Goal: Answer question/provide support: Share knowledge or assist other users

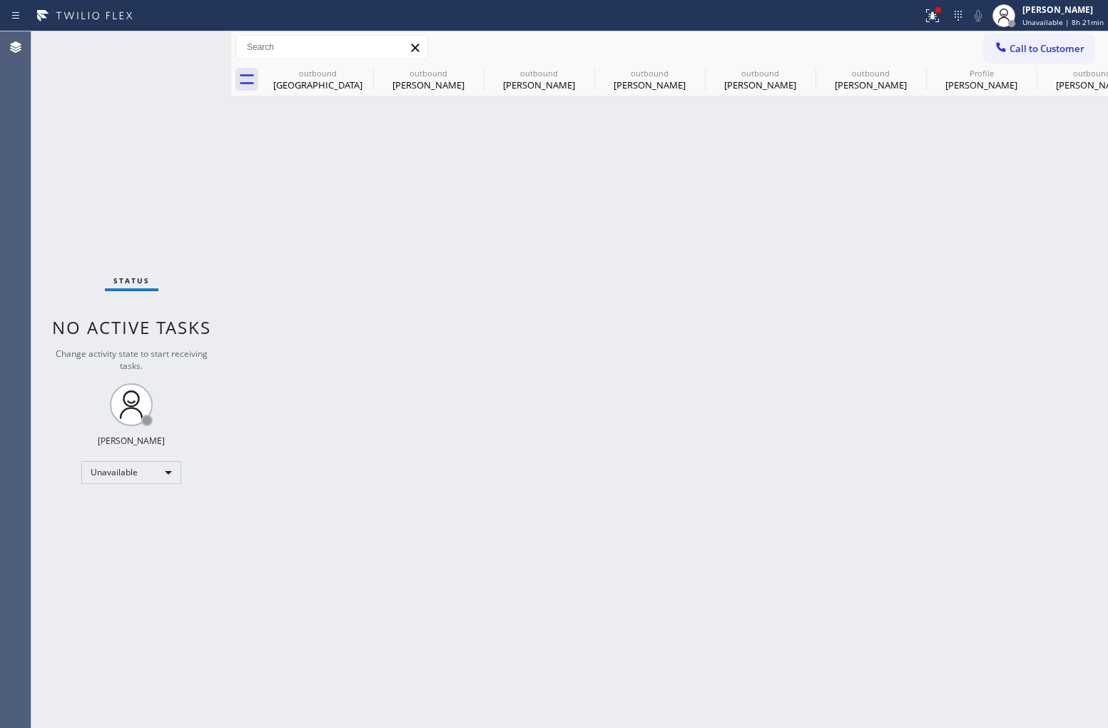
click at [1017, 48] on span "Call to Customer" at bounding box center [1046, 48] width 75 height 13
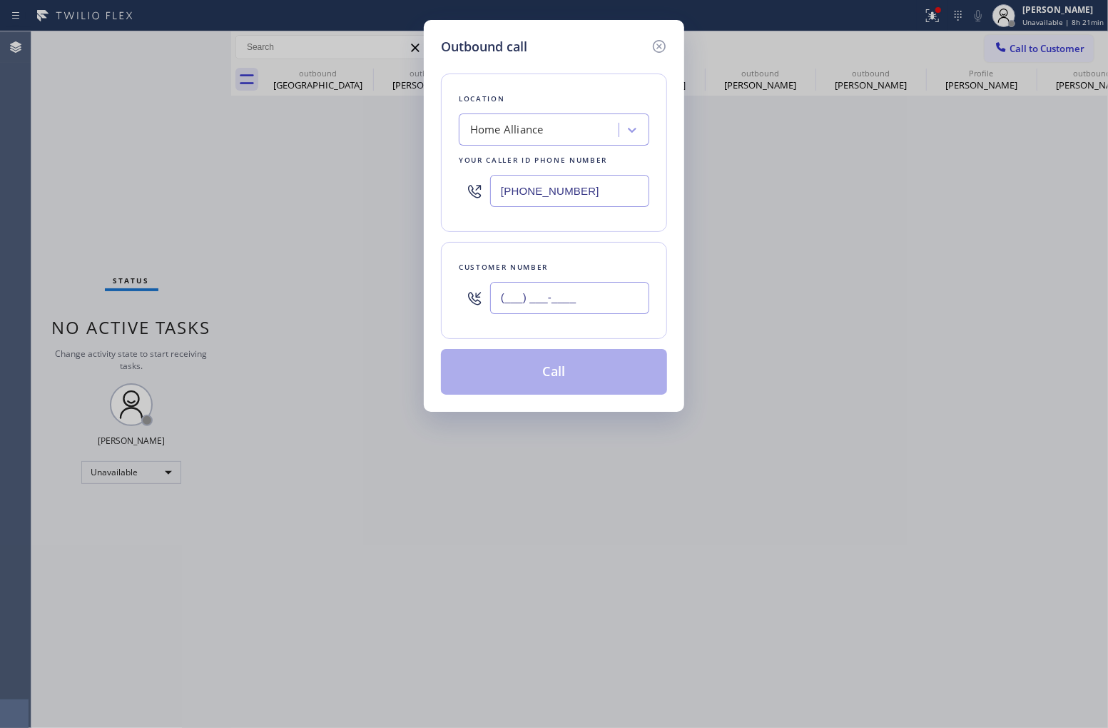
click at [600, 303] on input "(___) ___-____" at bounding box center [569, 298] width 159 height 32
paste input "844) 878-3667"
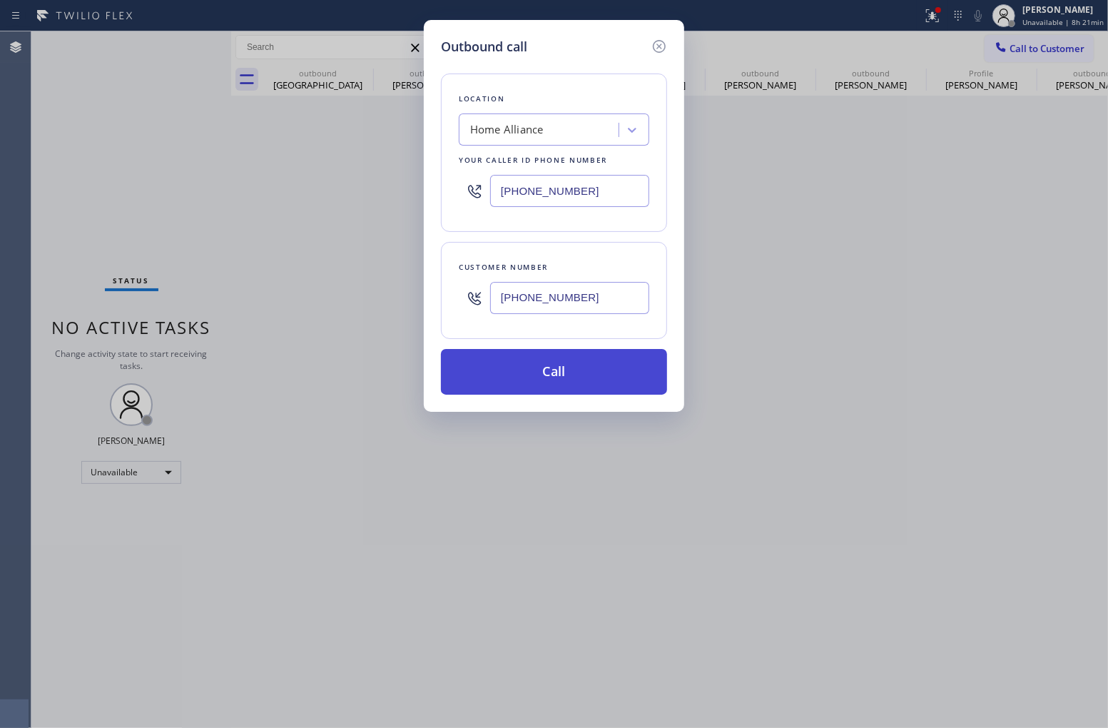
type input "[PHONE_NUMBER]"
click at [586, 375] on button "Call" at bounding box center [554, 372] width 226 height 46
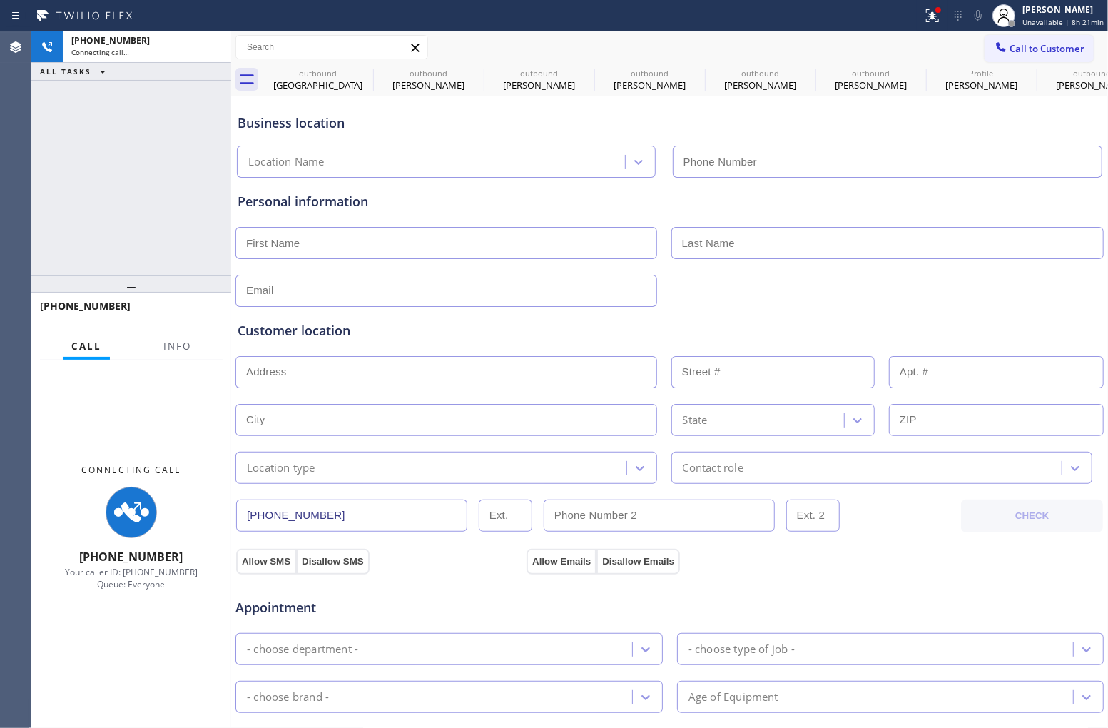
type input "[PHONE_NUMBER]"
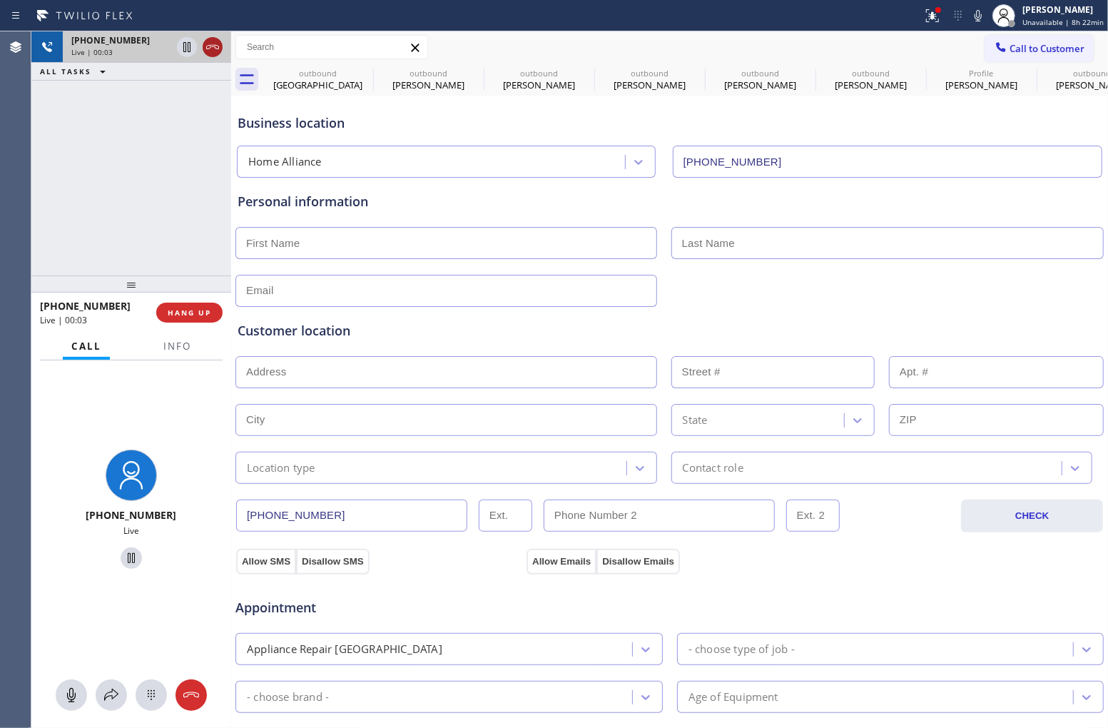
click at [221, 47] on icon at bounding box center [212, 47] width 17 height 17
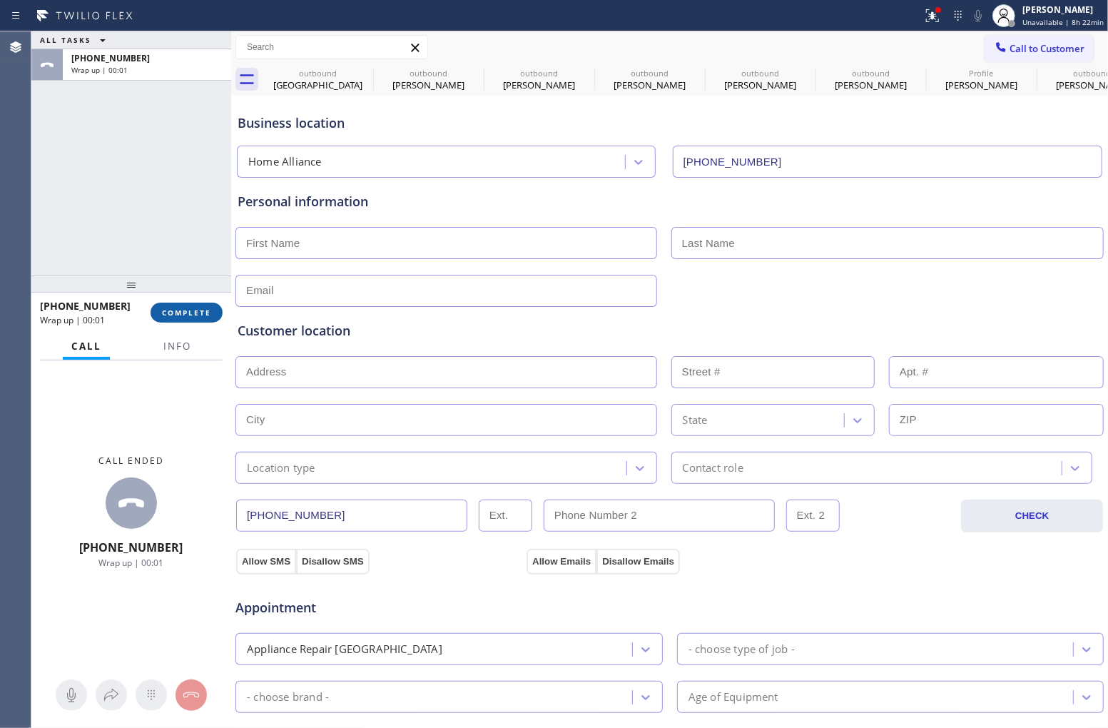
click at [187, 307] on span "COMPLETE" at bounding box center [186, 312] width 49 height 10
click at [171, 222] on div "ALL TASKS ALL TASKS ACTIVE TASKS TASKS IN WRAP UP [PHONE_NUMBER] Wrap up | 00:01" at bounding box center [131, 153] width 200 height 244
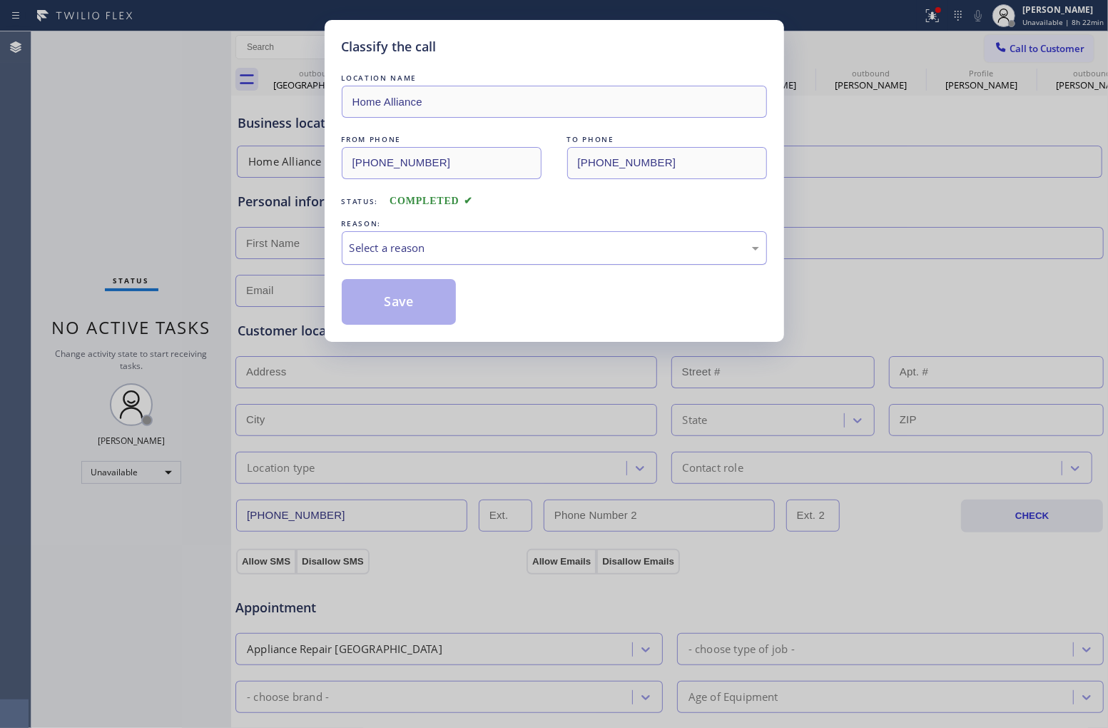
click at [443, 243] on div "Select a reason" at bounding box center [555, 248] width 410 height 16
click at [426, 305] on button "Save" at bounding box center [399, 302] width 115 height 46
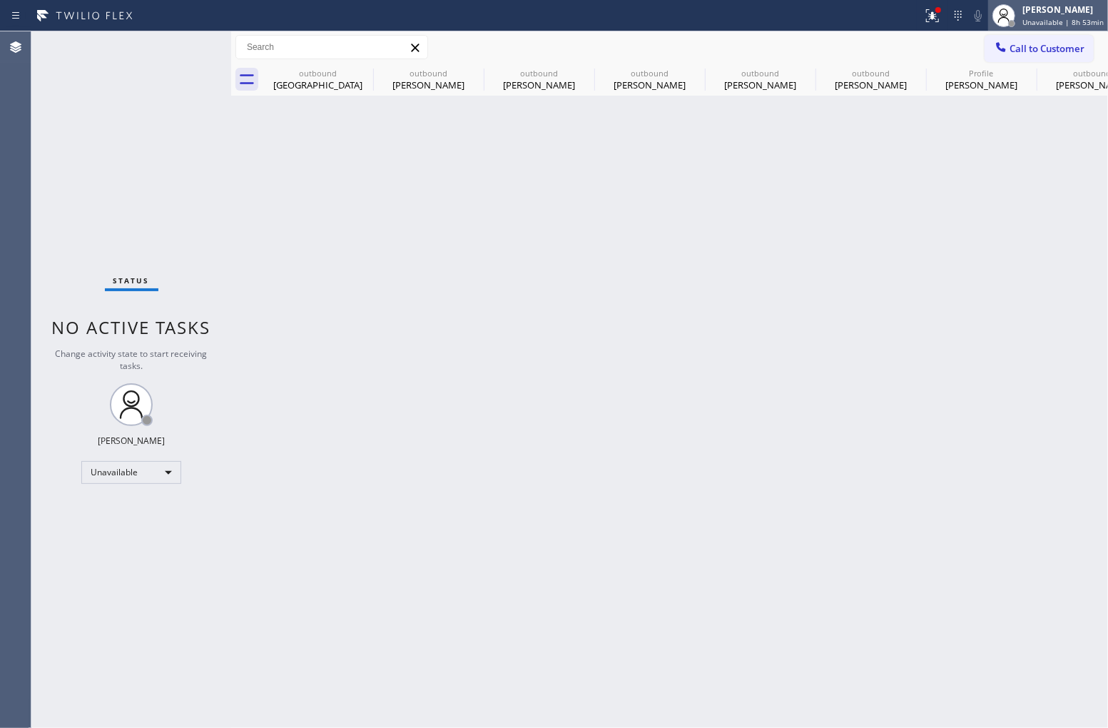
click at [1022, 21] on span "Unavailable | 8h 53min" at bounding box center [1062, 22] width 81 height 10
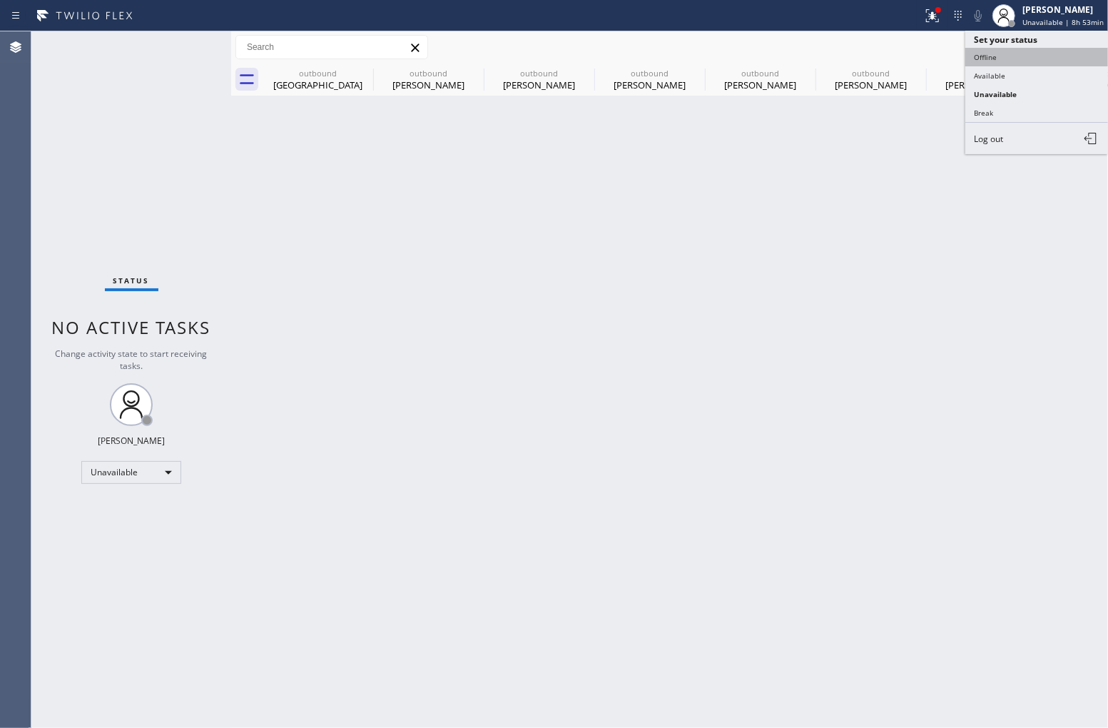
click at [1008, 61] on button "Offline" at bounding box center [1036, 57] width 143 height 19
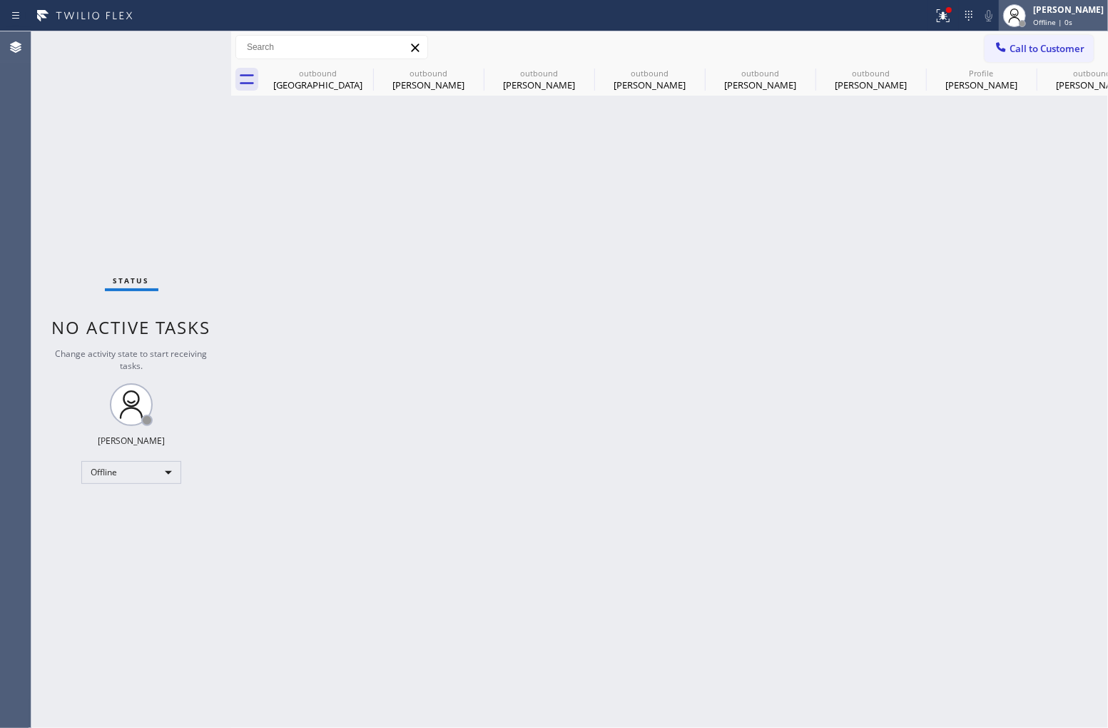
click at [1052, 24] on div "Offline | 0s" at bounding box center [1068, 22] width 71 height 10
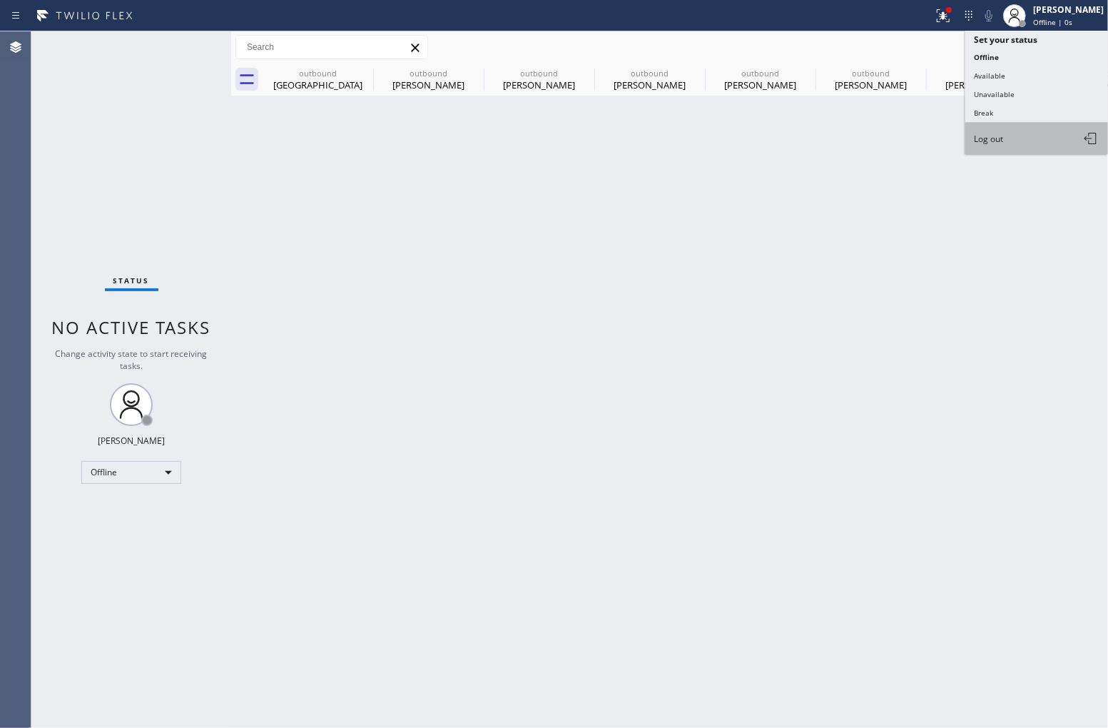
click at [1014, 141] on button "Log out" at bounding box center [1036, 138] width 143 height 31
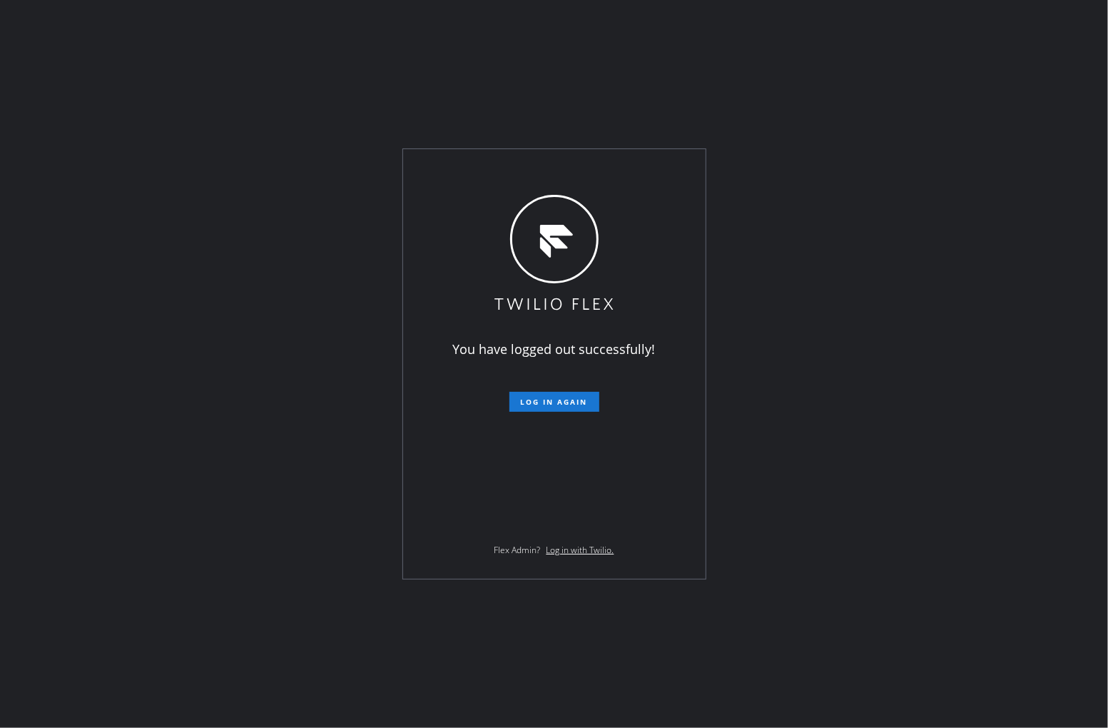
click at [759, 610] on div "You have logged out successfully! Log in again Flex Admin? Log in with Twilio." at bounding box center [554, 364] width 1108 height 728
